Goal: Use online tool/utility

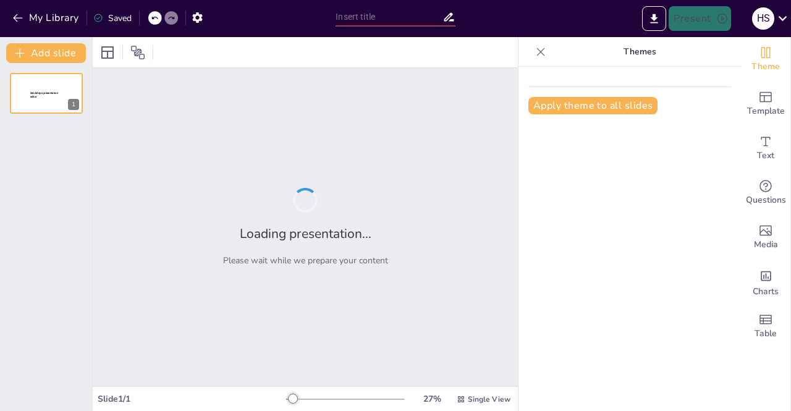
type input "Optimalisasi Proses Bisnis dalam Jaringan Komputer dan Telekomunikasi"
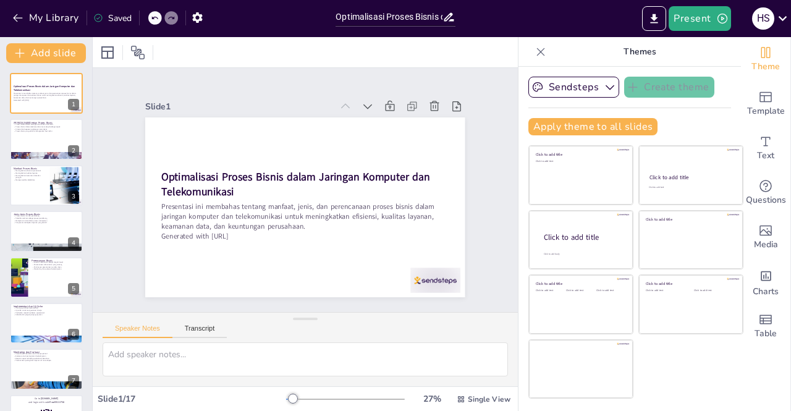
checkbox input "true"
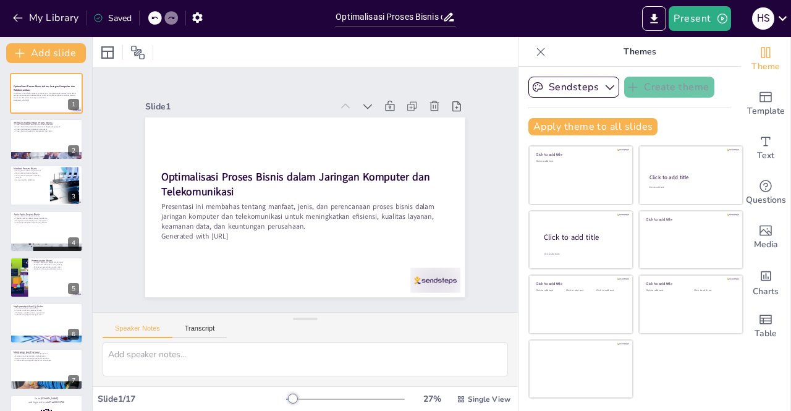
checkbox input "true"
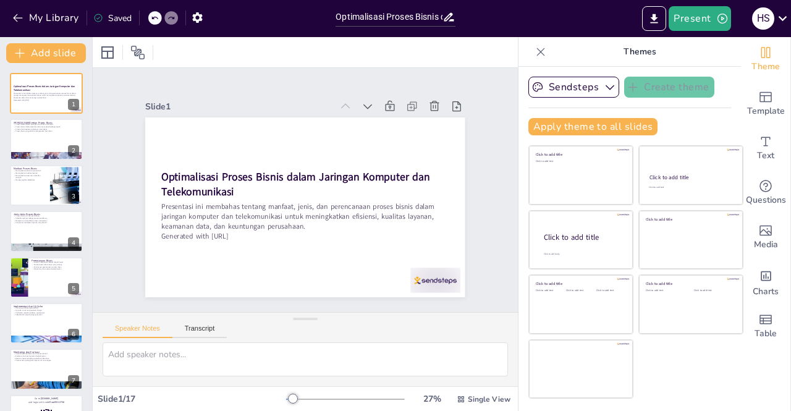
checkbox input "true"
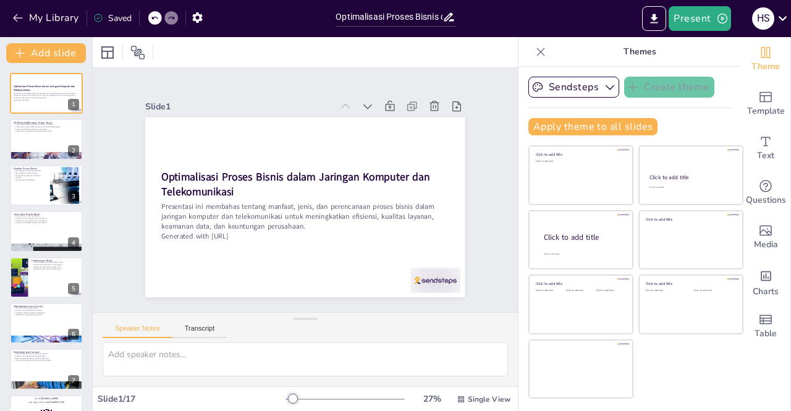
checkbox input "true"
